Goal: Use online tool/utility: Utilize a website feature to perform a specific function

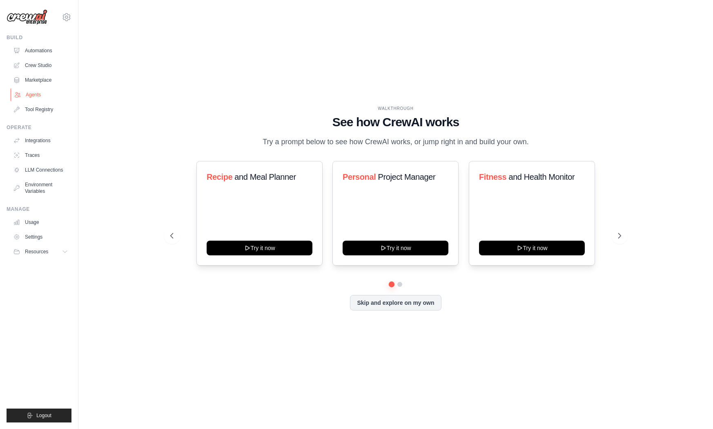
click at [28, 94] on link "Agents" at bounding box center [42, 94] width 62 height 13
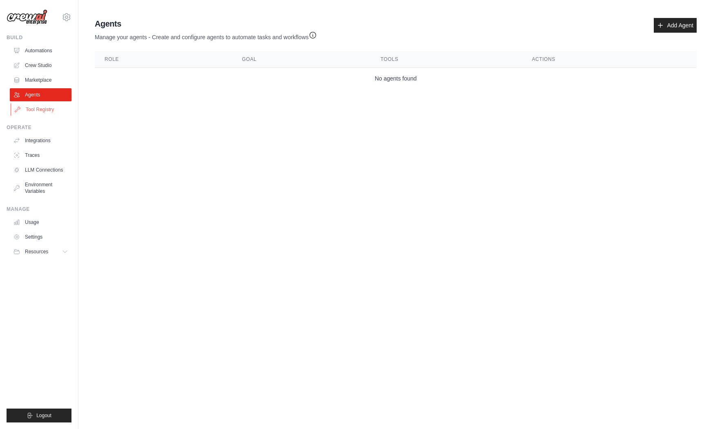
click at [56, 109] on link "Tool Registry" at bounding box center [42, 109] width 62 height 13
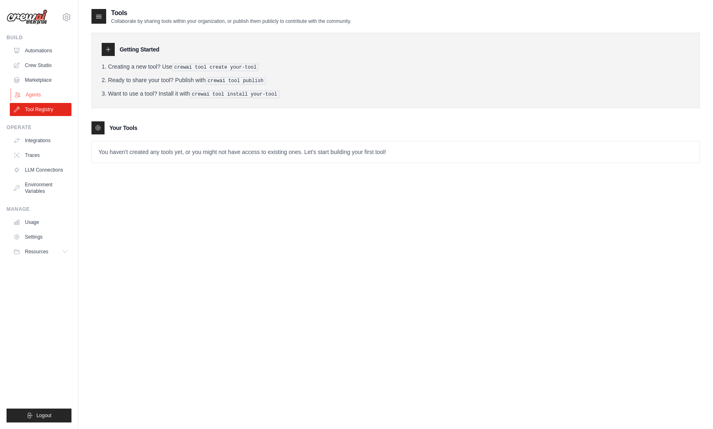
click at [53, 99] on link "Agents" at bounding box center [42, 94] width 62 height 13
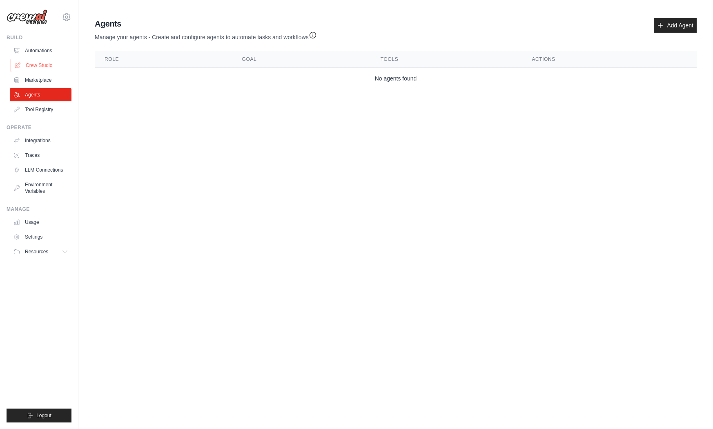
click at [58, 63] on link "Crew Studio" at bounding box center [42, 65] width 62 height 13
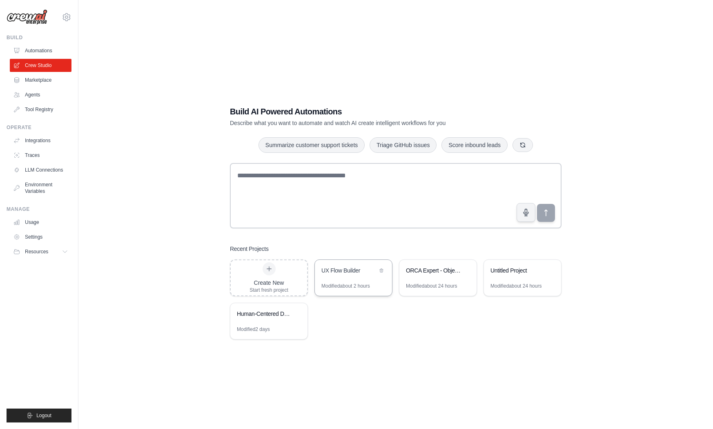
click at [333, 281] on div "UX Flow Builder" at bounding box center [353, 271] width 77 height 23
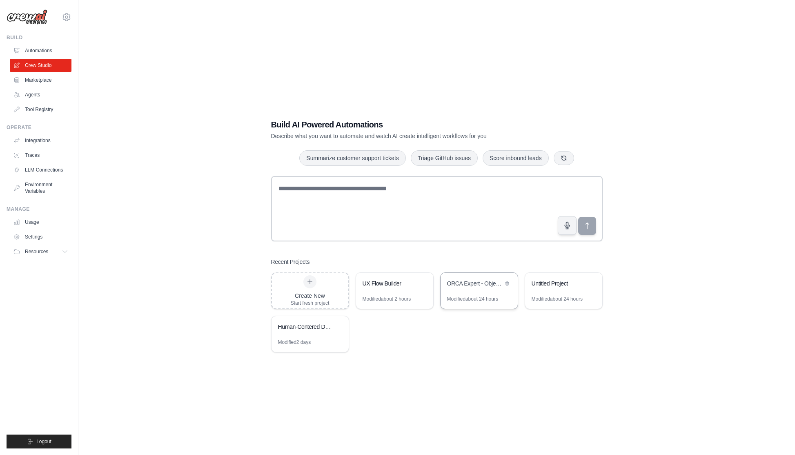
click at [470, 296] on div "Modified about 24 hours" at bounding box center [472, 299] width 51 height 7
click at [335, 341] on div "Modified 2 days" at bounding box center [310, 345] width 77 height 13
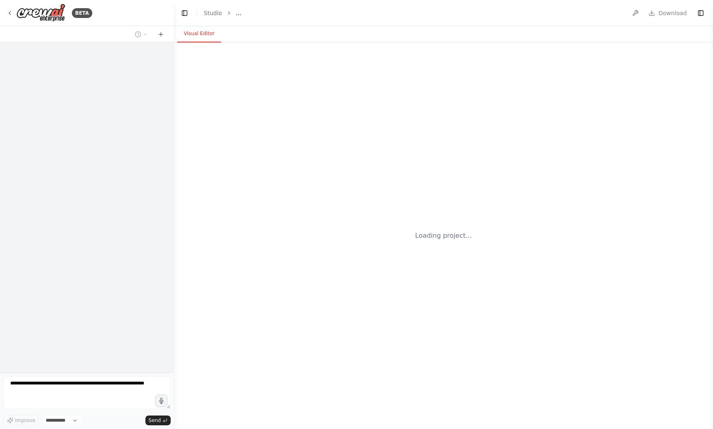
select select "****"
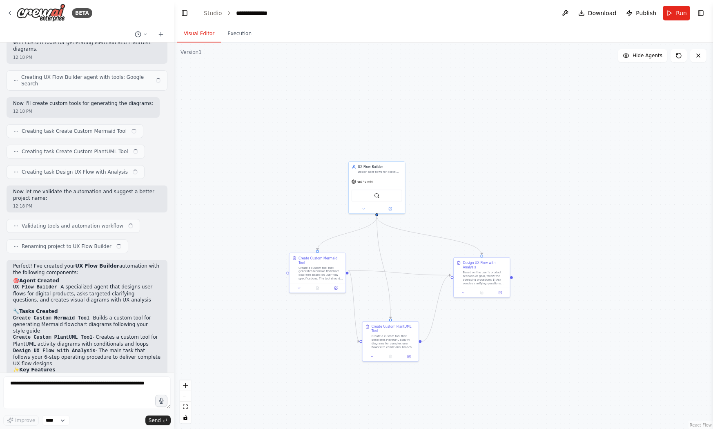
drag, startPoint x: 371, startPoint y: 270, endPoint x: 419, endPoint y: 270, distance: 47.4
click at [419, 270] on div ".deletable-edge-delete-btn { width: 20px; height: 20px; border: 0px solid #ffff…" at bounding box center [443, 235] width 539 height 386
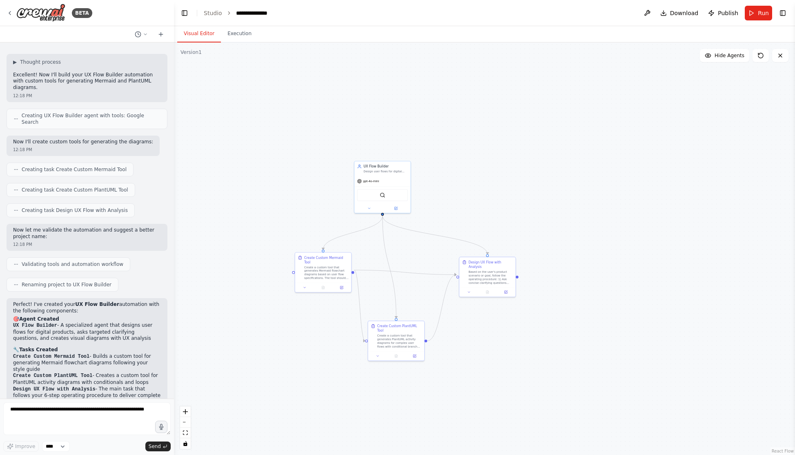
scroll to position [2228, 0]
click at [243, 31] on button "Execution" at bounding box center [239, 33] width 37 height 17
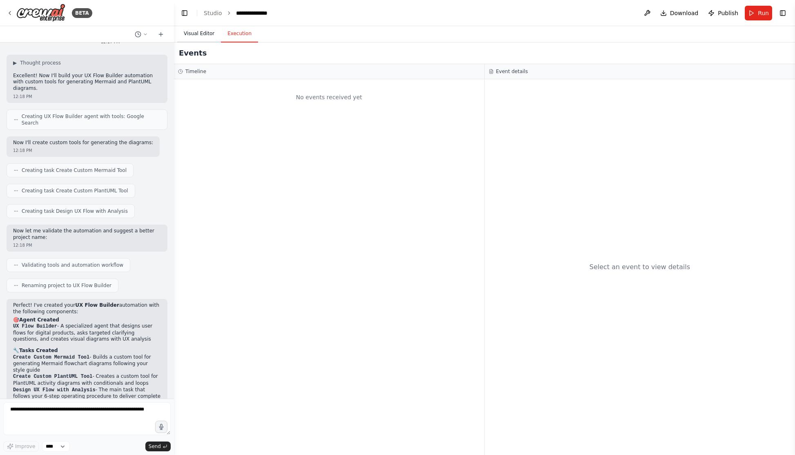
click at [202, 36] on button "Visual Editor" at bounding box center [199, 33] width 44 height 17
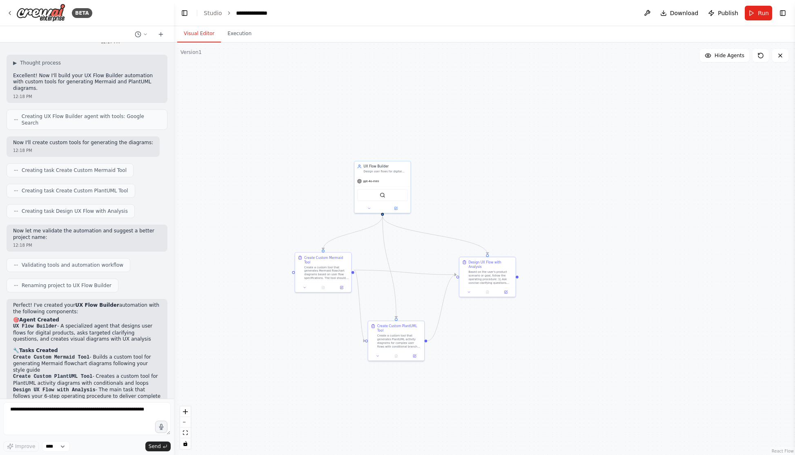
click at [713, 20] on header "**********" at bounding box center [484, 13] width 621 height 26
click at [713, 13] on button "Run" at bounding box center [758, 13] width 27 height 15
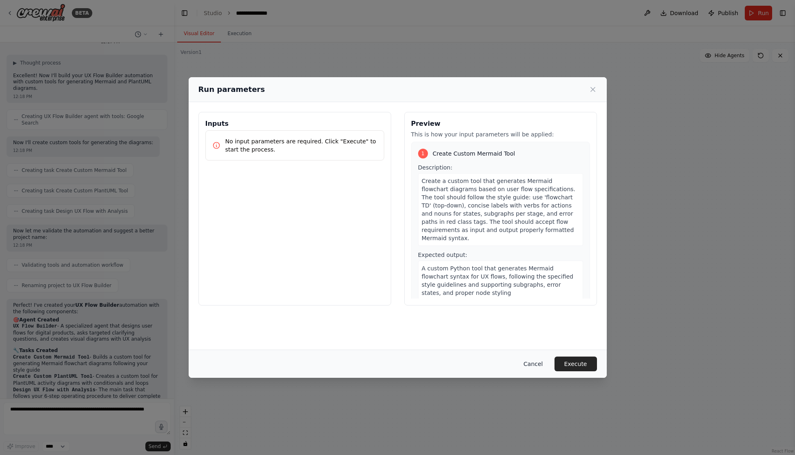
click at [544, 368] on button "Cancel" at bounding box center [533, 364] width 32 height 15
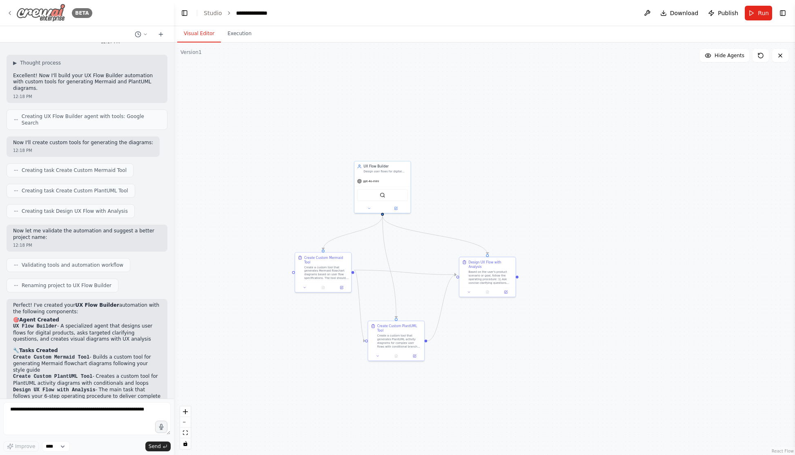
click at [11, 10] on icon at bounding box center [10, 13] width 7 height 7
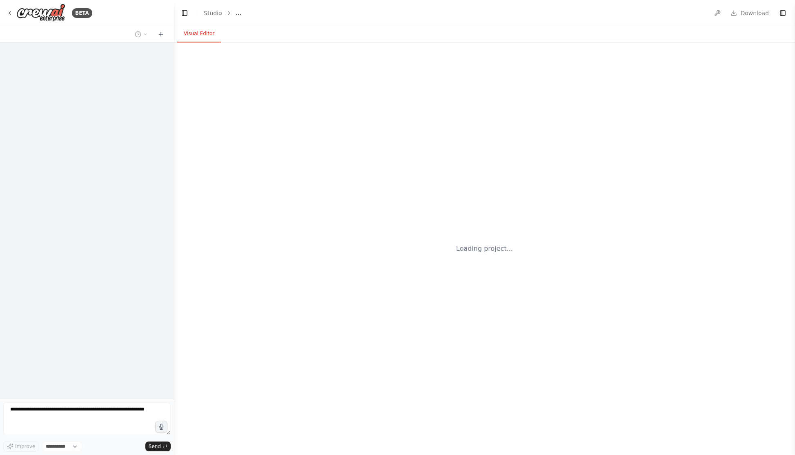
select select "****"
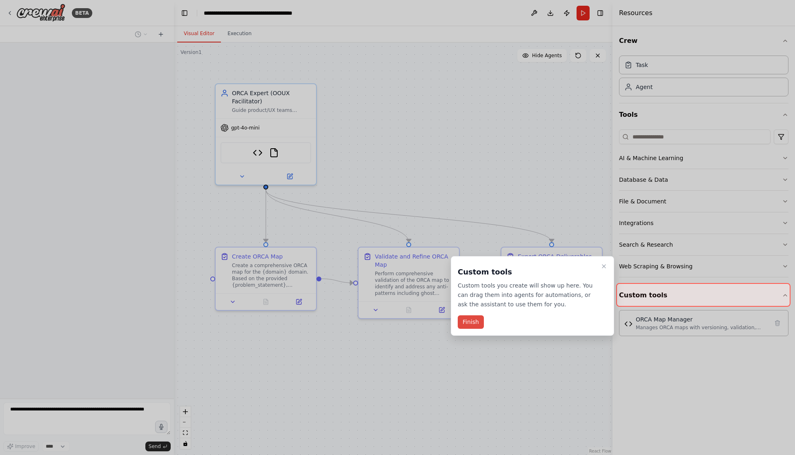
click at [472, 319] on button "Finish" at bounding box center [471, 321] width 26 height 13
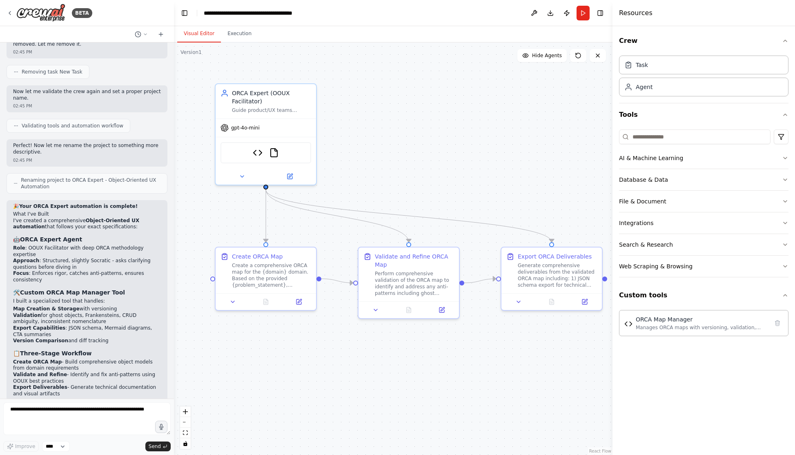
scroll to position [1641, 0]
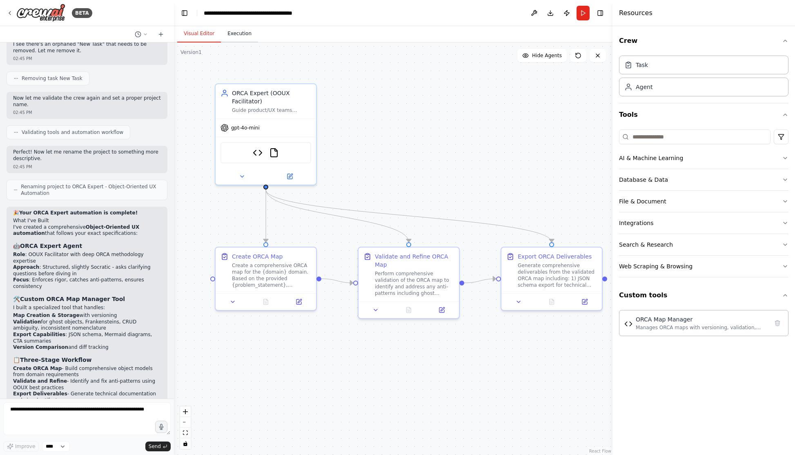
click at [227, 32] on button "Execution" at bounding box center [239, 33] width 37 height 17
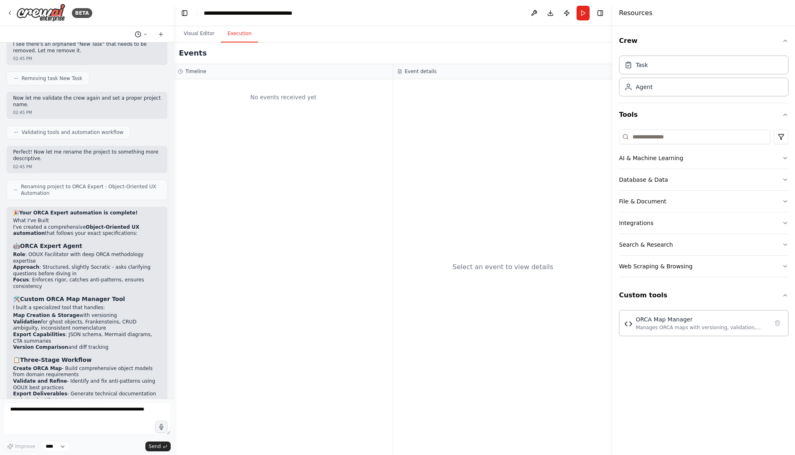
click at [134, 32] on button at bounding box center [142, 34] width 20 height 10
click at [134, 32] on div at bounding box center [87, 227] width 174 height 455
click at [202, 33] on button "Visual Editor" at bounding box center [199, 33] width 44 height 17
click at [231, 34] on button "Execution" at bounding box center [239, 33] width 37 height 17
click at [209, 40] on button "Visual Editor" at bounding box center [199, 33] width 44 height 17
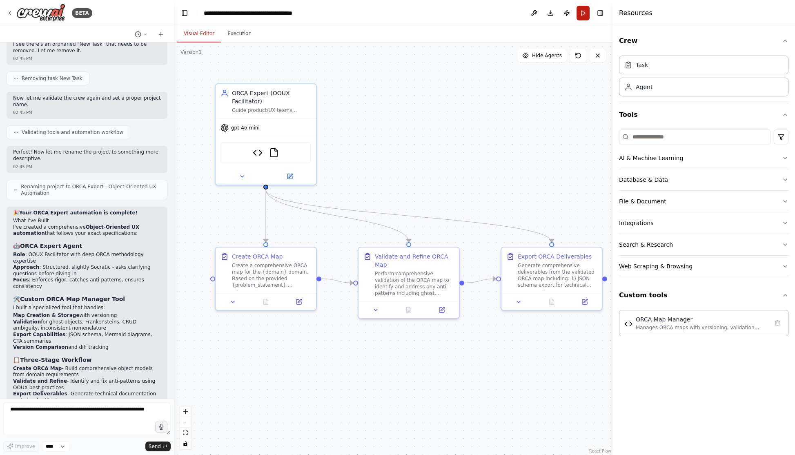
click at [579, 11] on button "Run" at bounding box center [583, 13] width 13 height 15
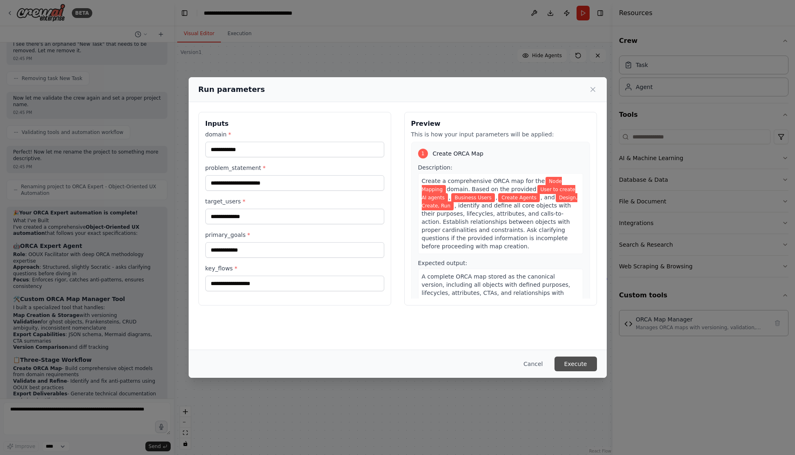
click at [565, 361] on button "Execute" at bounding box center [576, 364] width 42 height 15
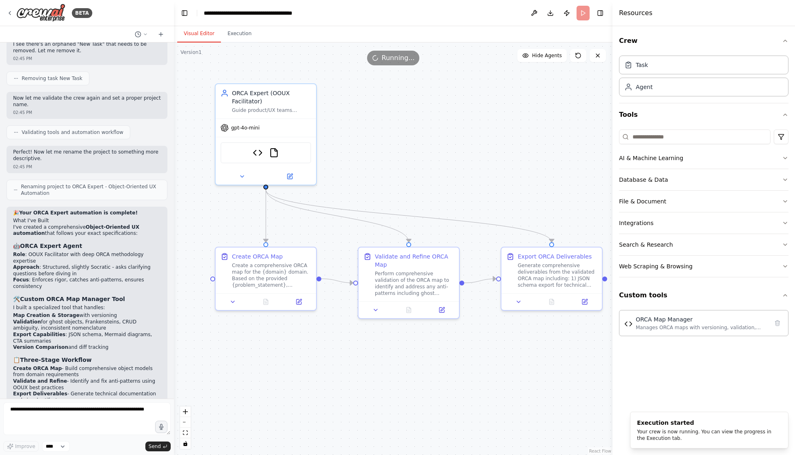
click at [722, 381] on div "Crew Task Agent Tools AI & Machine Learning Database & Data File & Document Int…" at bounding box center [704, 240] width 183 height 429
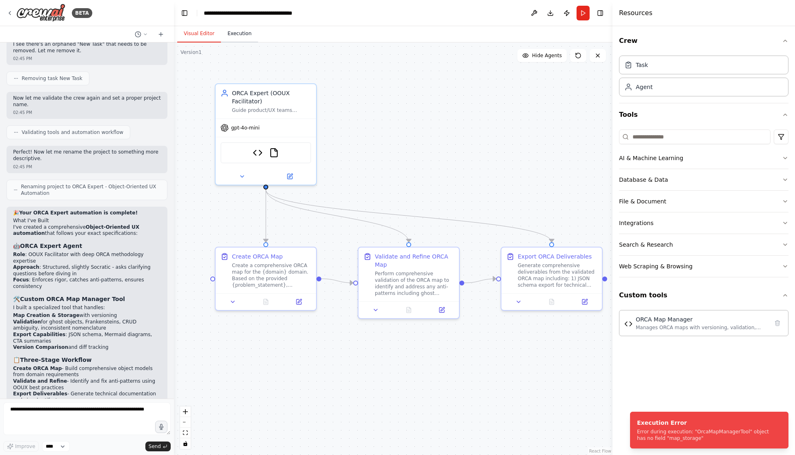
click at [232, 34] on button "Execution" at bounding box center [239, 33] width 37 height 17
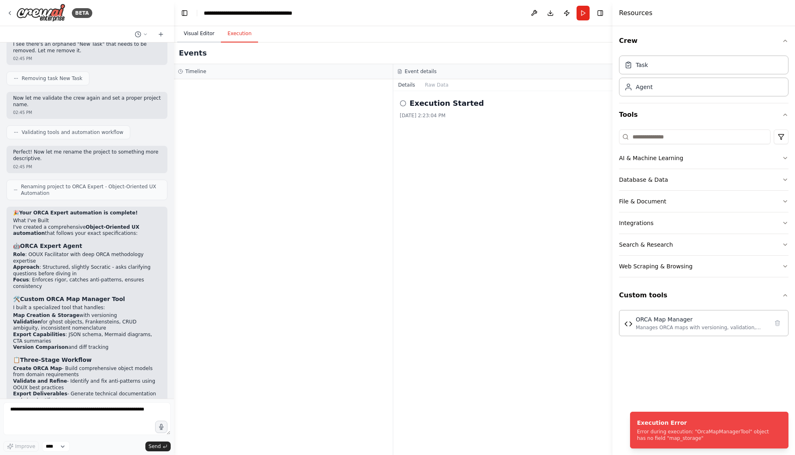
click at [207, 39] on button "Visual Editor" at bounding box center [199, 33] width 44 height 17
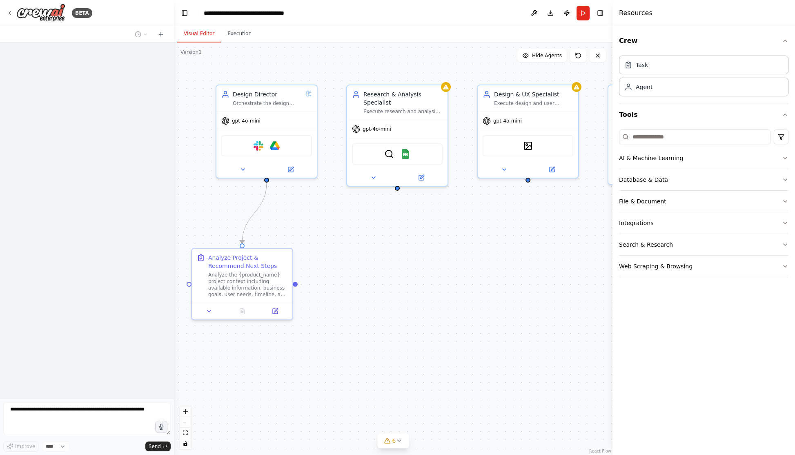
drag, startPoint x: 370, startPoint y: 221, endPoint x: 397, endPoint y: 245, distance: 36.8
click at [397, 245] on div ".deletable-edge-delete-btn { width: 20px; height: 20px; border: 0px solid #ffff…" at bounding box center [393, 248] width 439 height 413
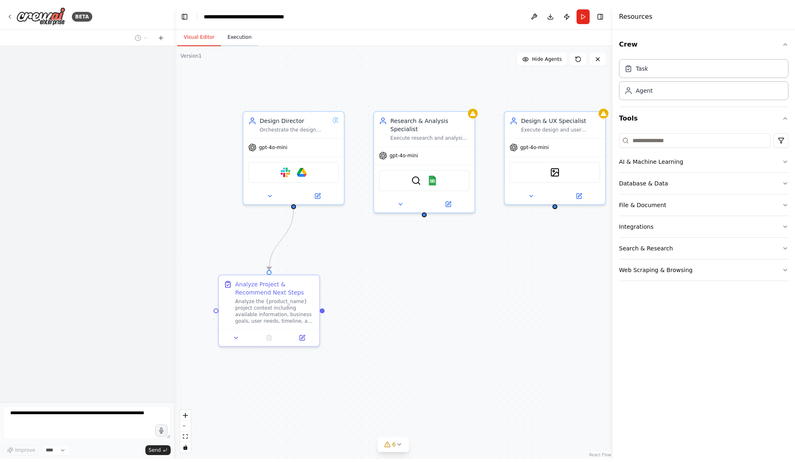
scroll to position [3911, 0]
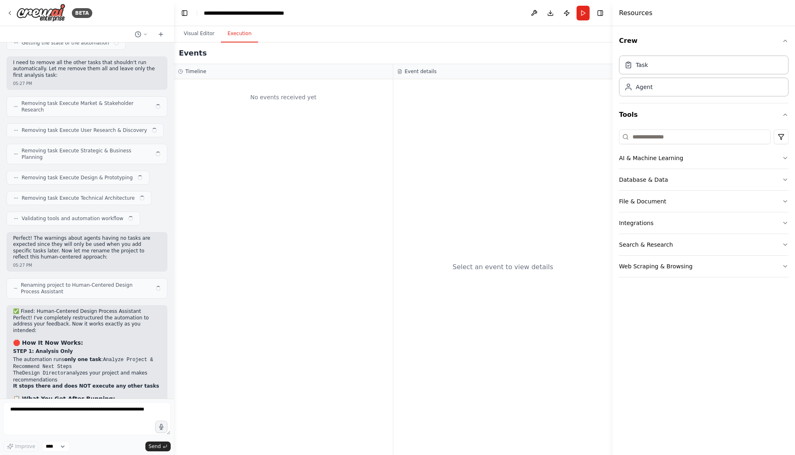
click at [240, 36] on button "Execution" at bounding box center [239, 33] width 37 height 17
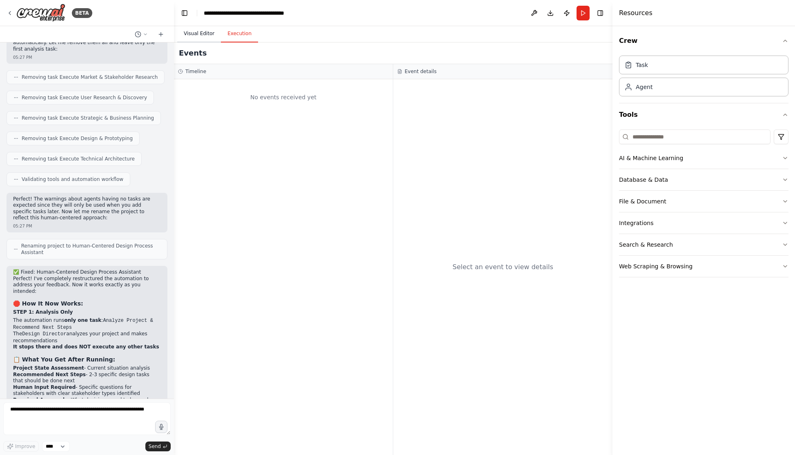
click at [194, 37] on button "Visual Editor" at bounding box center [199, 33] width 44 height 17
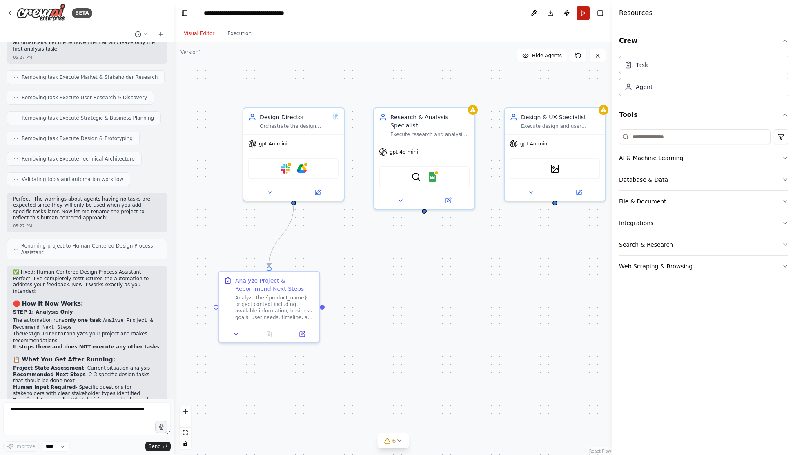
click at [584, 15] on button "Run" at bounding box center [583, 13] width 13 height 15
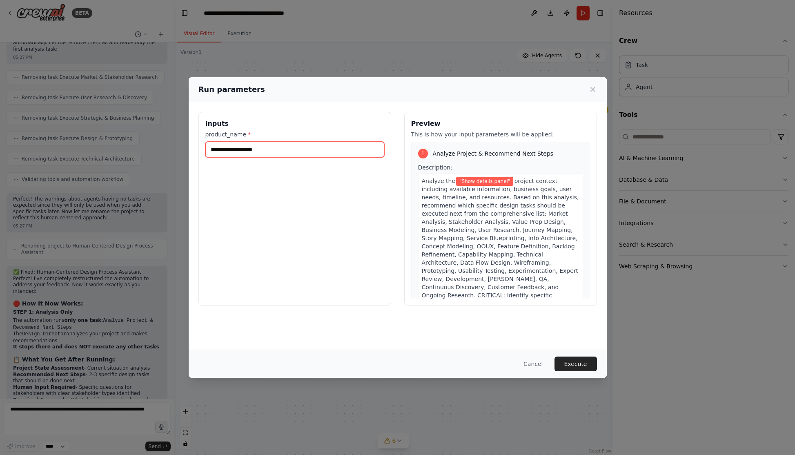
click at [319, 143] on input "**********" at bounding box center [294, 150] width 179 height 16
click at [585, 365] on button "Execute" at bounding box center [576, 364] width 42 height 15
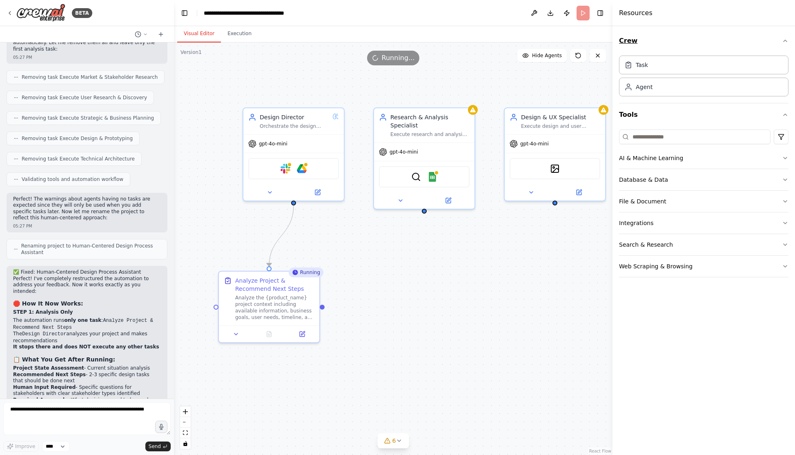
click at [778, 41] on button "Crew" at bounding box center [704, 40] width 170 height 23
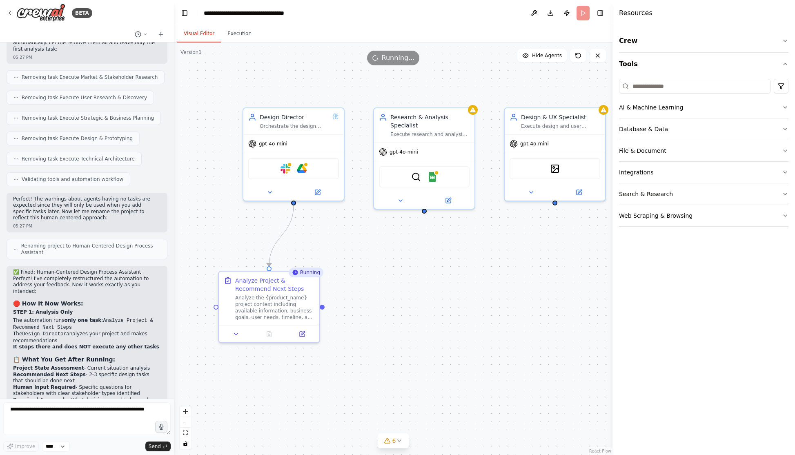
click at [607, 15] on header "**********" at bounding box center [393, 13] width 439 height 26
click at [600, 15] on button "Toggle Right Sidebar" at bounding box center [600, 12] width 11 height 11
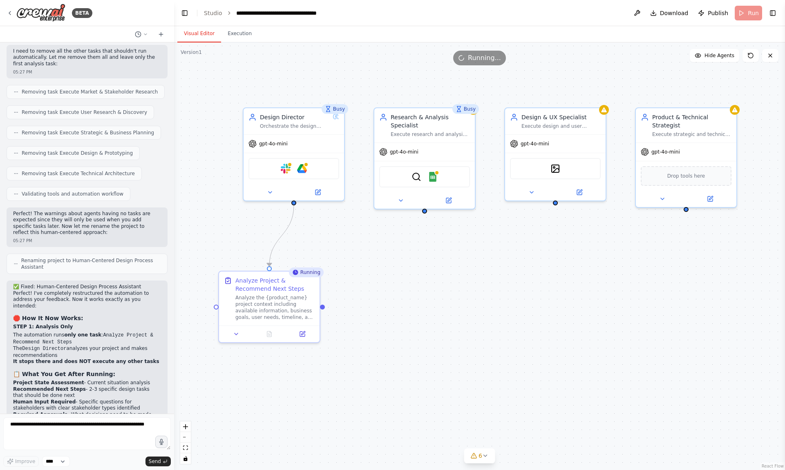
scroll to position [3896, 0]
drag, startPoint x: 143, startPoint y: 9, endPoint x: 118, endPoint y: -3, distance: 28.5
click at [118, 0] on html "BETA Hello! I'm the CrewAI assistant. What kind of automation do you want to bu…" at bounding box center [392, 235] width 785 height 470
click at [580, 303] on div ".deletable-edge-delete-btn { width: 20px; height: 20px; border: 0px solid #ffff…" at bounding box center [479, 256] width 611 height 428
click at [234, 31] on button "Execution" at bounding box center [239, 33] width 37 height 17
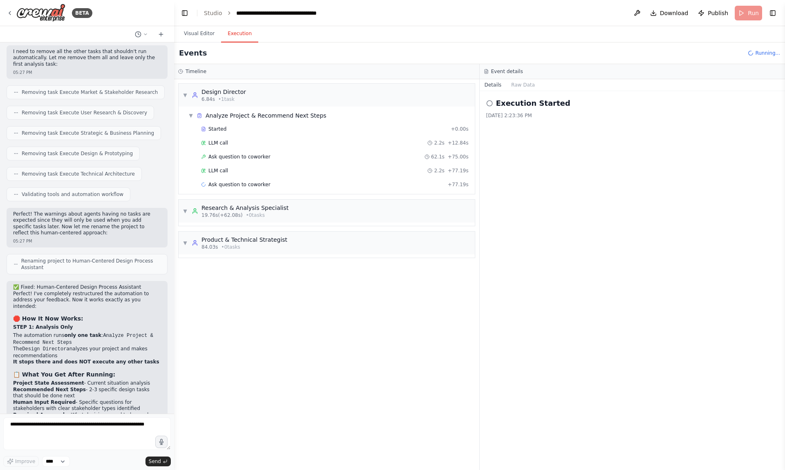
click at [329, 274] on div "▼ Design Director 6.84s • 1 task ▼ Analyze Project & Recommend Next Steps Start…" at bounding box center [326, 274] width 305 height 391
click at [201, 36] on button "Visual Editor" at bounding box center [199, 33] width 44 height 17
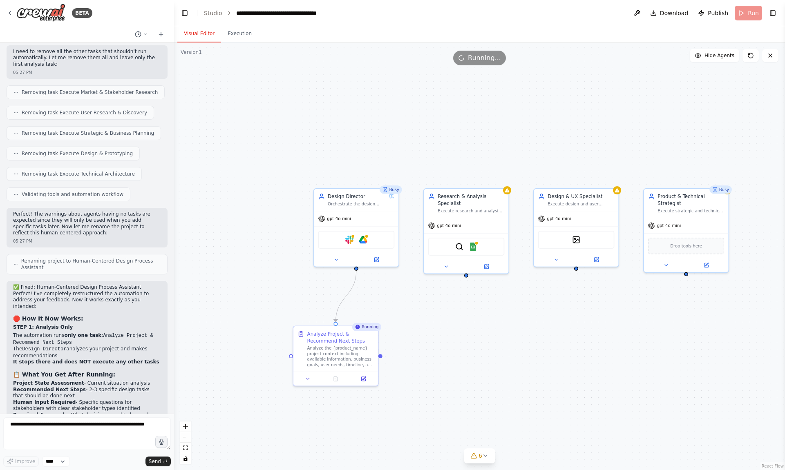
drag, startPoint x: 366, startPoint y: 234, endPoint x: 417, endPoint y: 294, distance: 78.8
click at [417, 294] on div ".deletable-edge-delete-btn { width: 20px; height: 20px; border: 0px solid #ffff…" at bounding box center [479, 256] width 611 height 428
click at [241, 38] on button "Execution" at bounding box center [239, 33] width 37 height 17
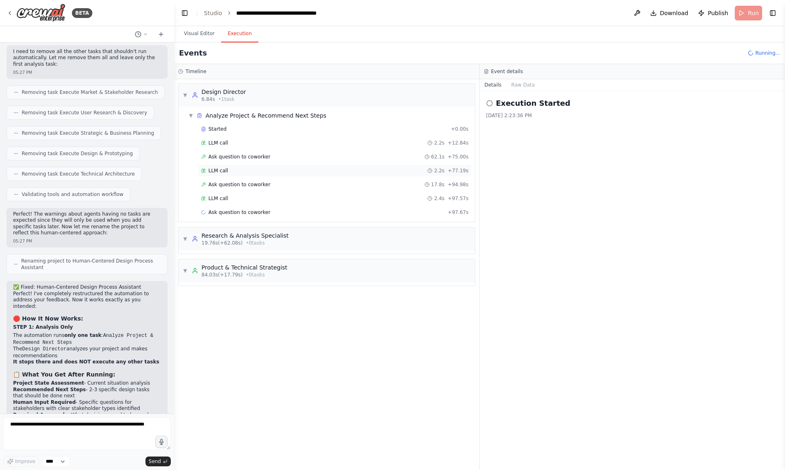
click at [283, 169] on div "LLM call 2.2s + 77.19s" at bounding box center [335, 170] width 268 height 7
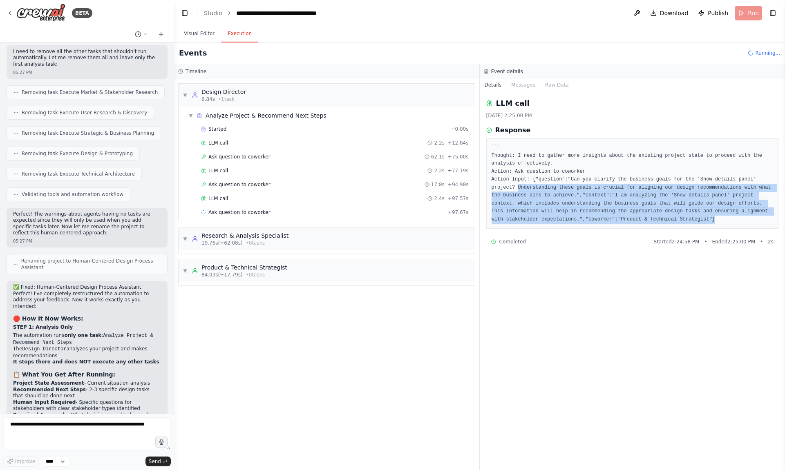
drag, startPoint x: 518, startPoint y: 187, endPoint x: 519, endPoint y: 228, distance: 40.8
click at [519, 223] on pre "``` Thought: I need to gather more insights about the existing project state to…" at bounding box center [632, 184] width 282 height 80
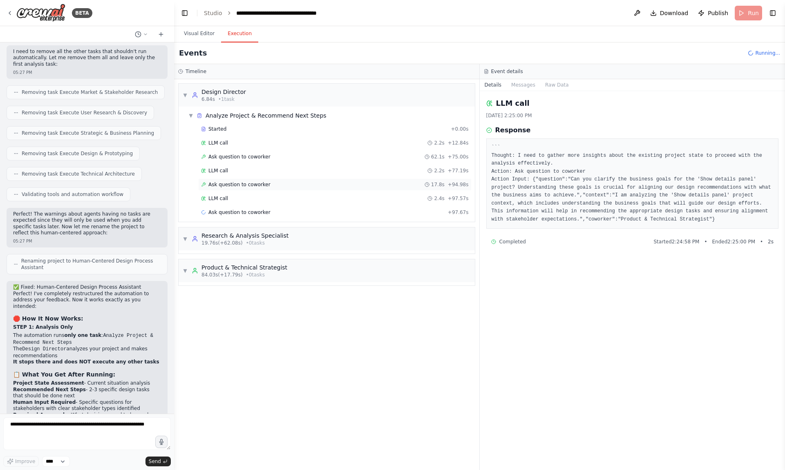
click at [419, 180] on div "Ask question to coworker 17.8s + 94.98s" at bounding box center [334, 184] width 273 height 12
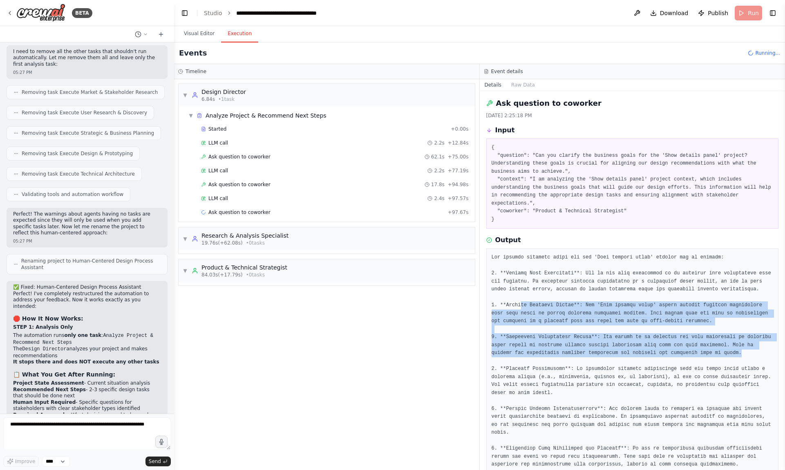
drag, startPoint x: 522, startPoint y: 309, endPoint x: 526, endPoint y: 359, distance: 50.4
click at [526, 359] on pre at bounding box center [632, 409] width 282 height 311
